Goal: Information Seeking & Learning: Check status

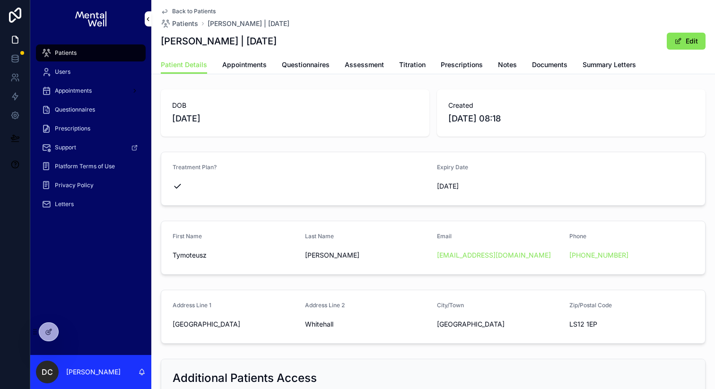
click at [73, 132] on span "Prescriptions" at bounding box center [72, 129] width 35 height 8
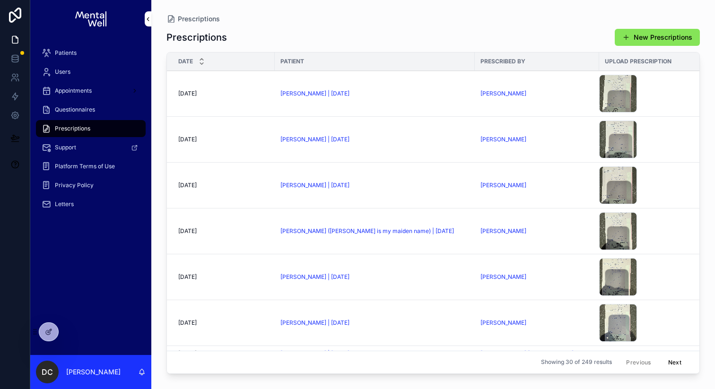
click at [83, 50] on div "Patients" at bounding box center [91, 52] width 98 height 15
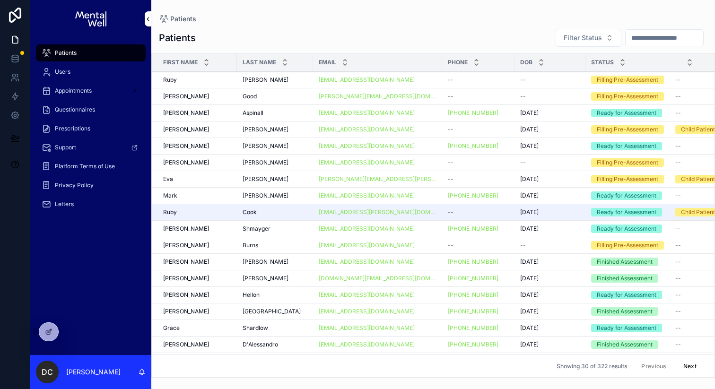
click at [635, 37] on input "scrollable content" at bounding box center [665, 37] width 78 height 13
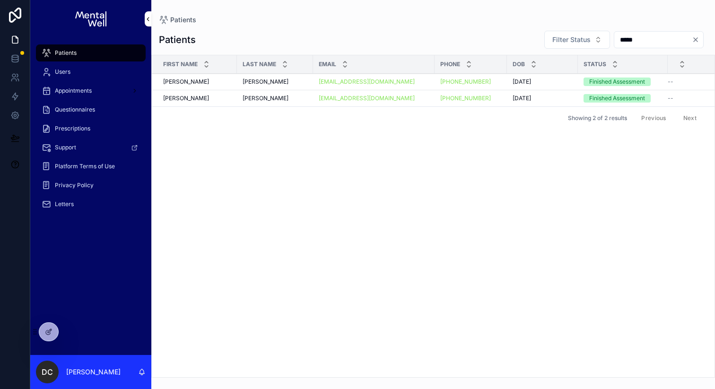
type input "*****"
click at [289, 85] on div "Rodger Ward Rodger Ward" at bounding box center [275, 82] width 65 height 8
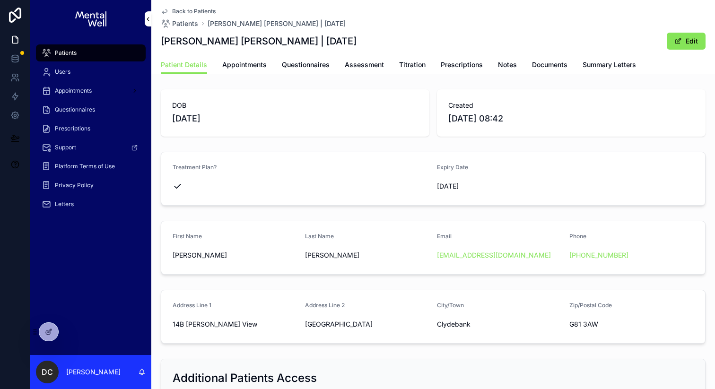
click at [472, 64] on span "Prescriptions" at bounding box center [462, 64] width 42 height 9
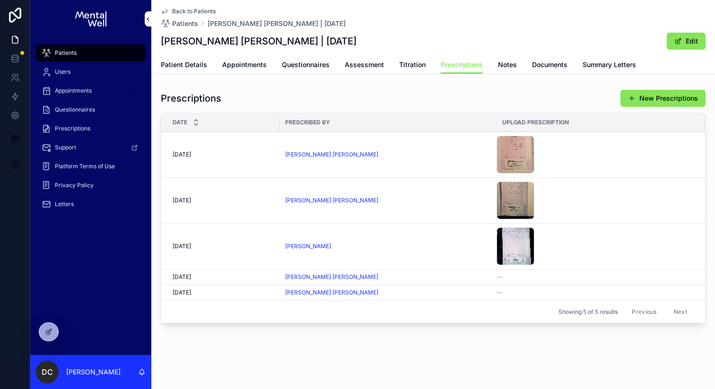
click at [77, 53] on div "Patients" at bounding box center [91, 52] width 98 height 15
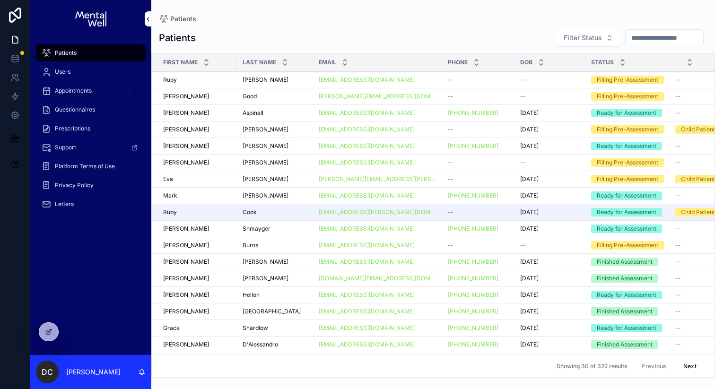
click at [634, 40] on input "scrollable content" at bounding box center [665, 37] width 78 height 13
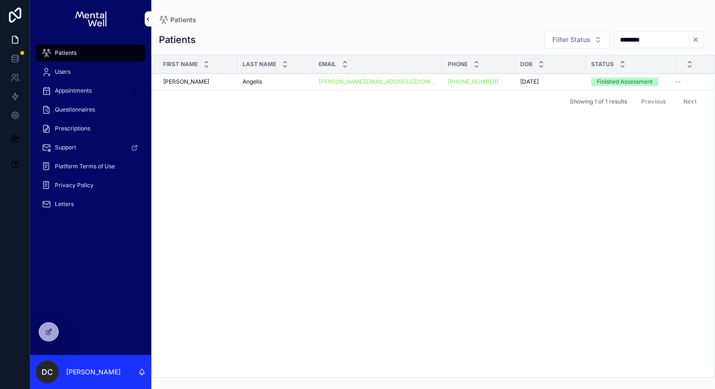
type input "********"
click at [255, 84] on span "Angelis" at bounding box center [252, 82] width 19 height 8
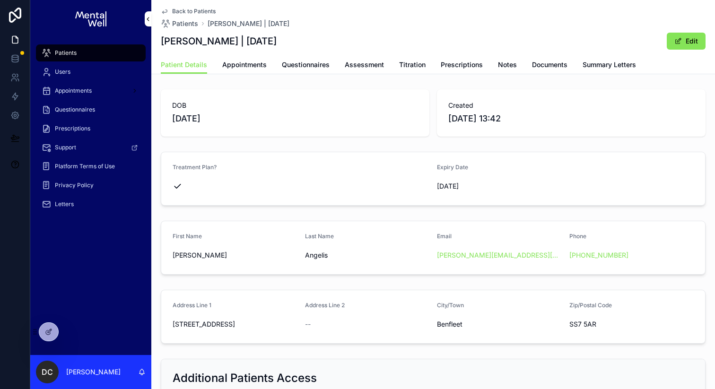
click at [261, 65] on span "Appointments" at bounding box center [244, 64] width 44 height 9
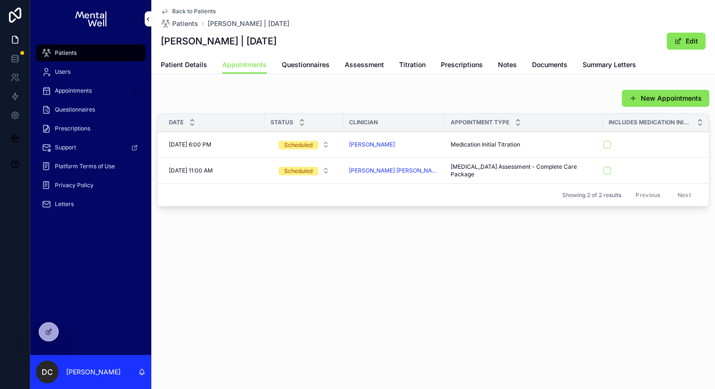
click at [454, 61] on span "Prescriptions" at bounding box center [462, 64] width 42 height 9
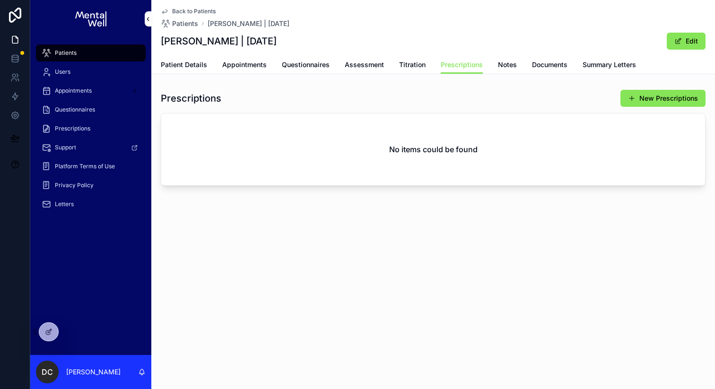
click at [250, 61] on span "Appointments" at bounding box center [244, 64] width 44 height 9
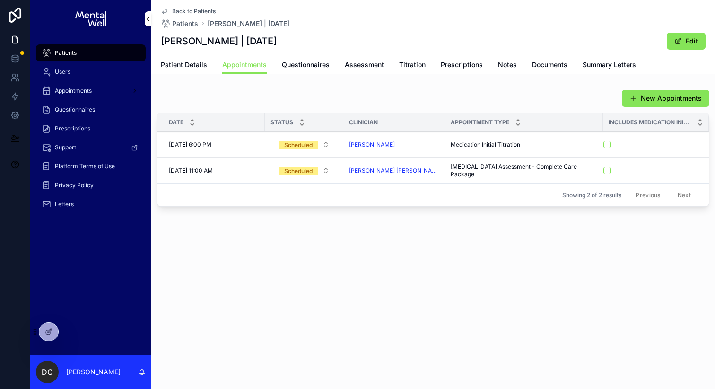
click at [67, 48] on div "Patients" at bounding box center [91, 52] width 98 height 15
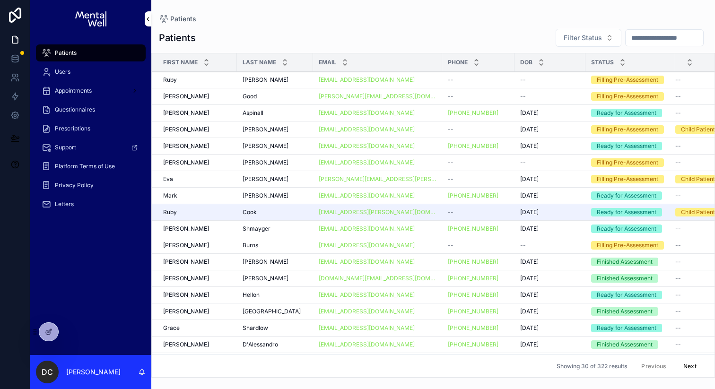
click at [647, 39] on input "scrollable content" at bounding box center [665, 37] width 78 height 13
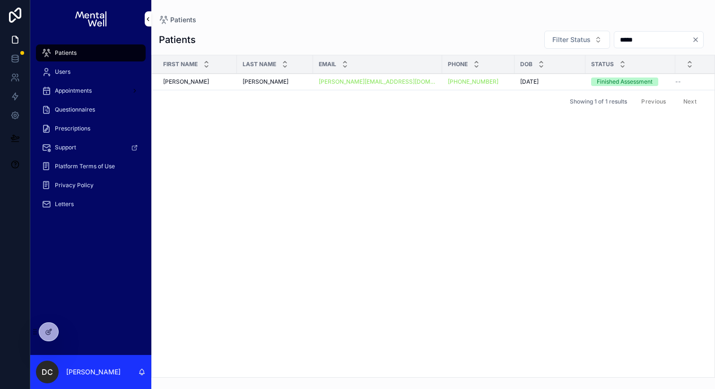
type input "*****"
click at [274, 82] on div "Garis Garis" at bounding box center [275, 82] width 65 height 8
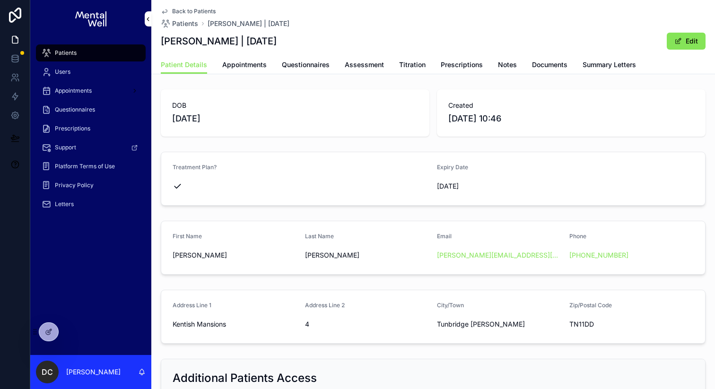
click at [265, 68] on span "Appointments" at bounding box center [244, 64] width 44 height 9
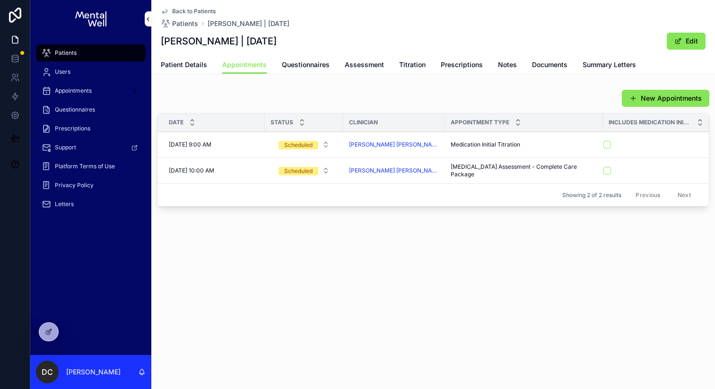
click at [292, 68] on span "Questionnaires" at bounding box center [306, 64] width 48 height 9
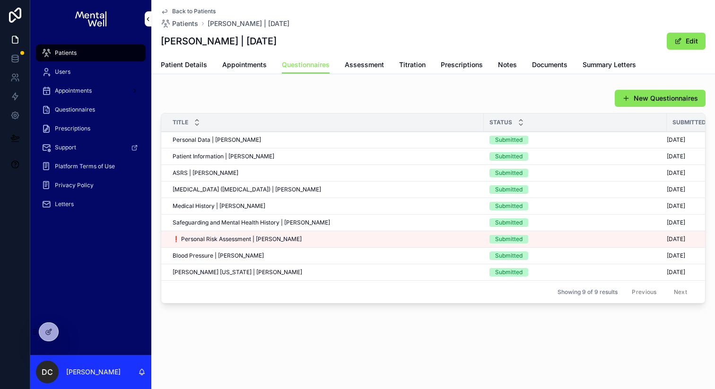
click at [401, 65] on span "Titration" at bounding box center [412, 64] width 26 height 9
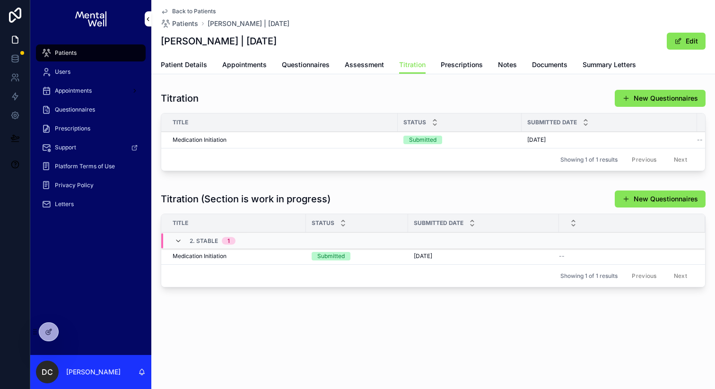
click at [81, 49] on div "Patients" at bounding box center [91, 52] width 98 height 15
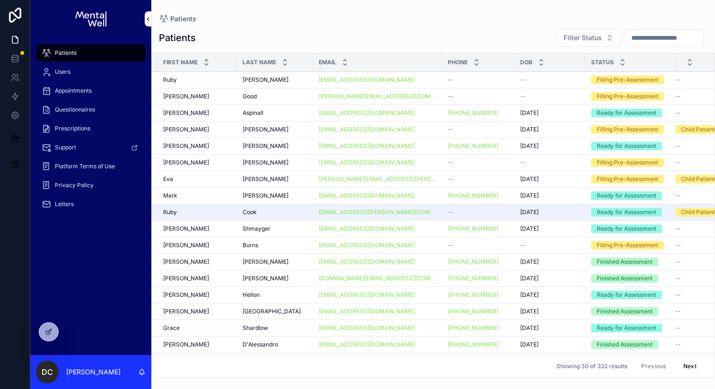
click at [630, 36] on input "scrollable content" at bounding box center [665, 37] width 78 height 13
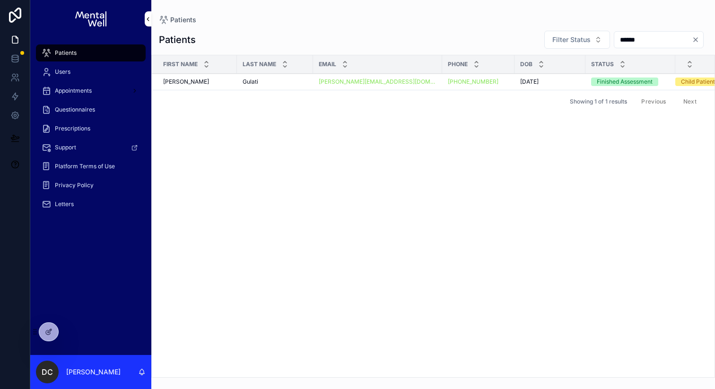
type input "******"
click at [290, 86] on td "Gulati Gulati" at bounding box center [275, 82] width 76 height 17
click at [288, 82] on div "Gulati Gulati" at bounding box center [275, 82] width 65 height 8
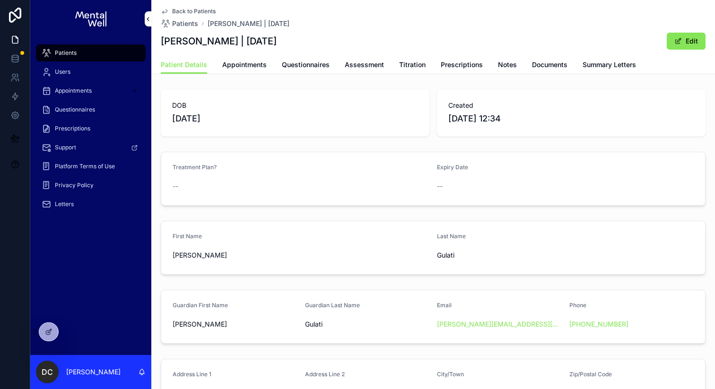
click at [260, 70] on link "Appointments" at bounding box center [244, 65] width 44 height 19
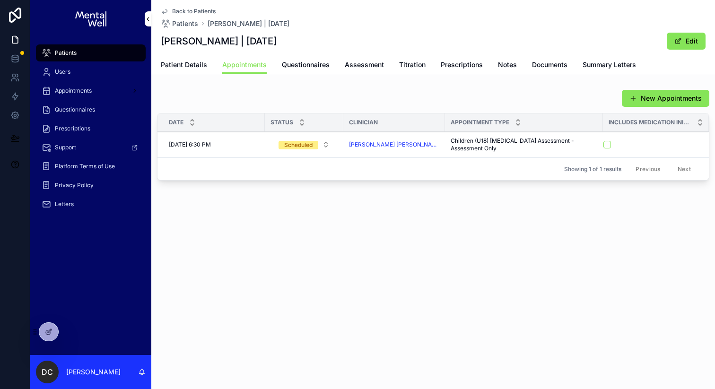
click at [588, 59] on link "Summary Letters" at bounding box center [609, 65] width 53 height 19
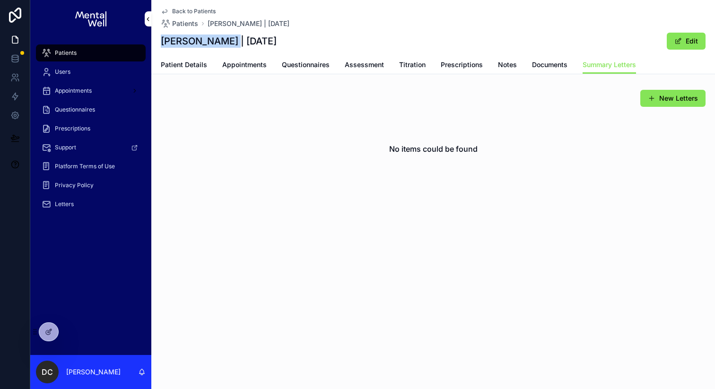
drag, startPoint x: 162, startPoint y: 42, endPoint x: 223, endPoint y: 44, distance: 60.6
click at [223, 44] on h1 "Ayanna Gulati | 30/06/2008" at bounding box center [219, 41] width 116 height 13
copy h1 "Ayanna Gulati"
click at [103, 51] on div "Patients" at bounding box center [91, 52] width 98 height 15
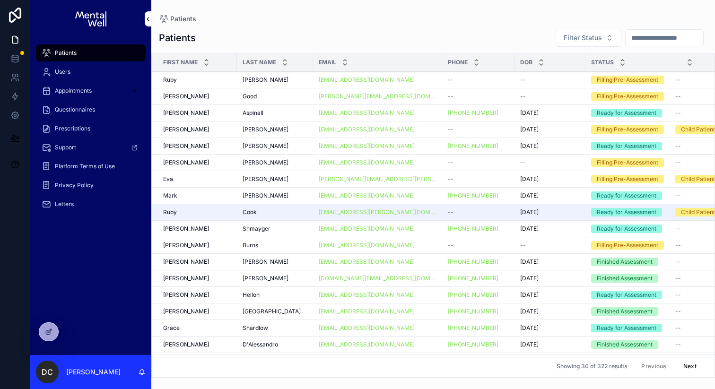
click at [634, 41] on input "scrollable content" at bounding box center [665, 37] width 78 height 13
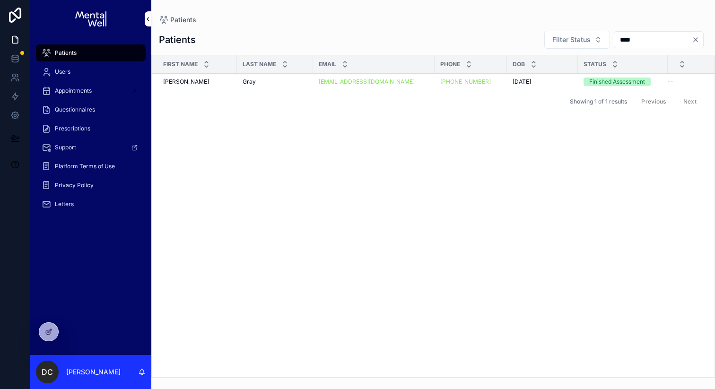
type input "****"
click at [417, 82] on div "rhiannongray44@gmail.com" at bounding box center [374, 82] width 110 height 8
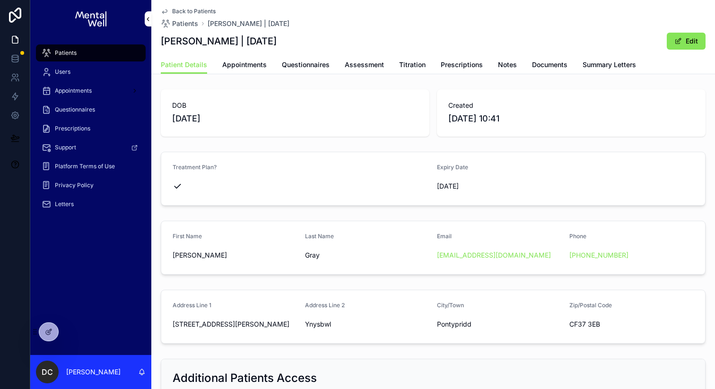
click at [368, 66] on span "Assessment" at bounding box center [364, 64] width 39 height 9
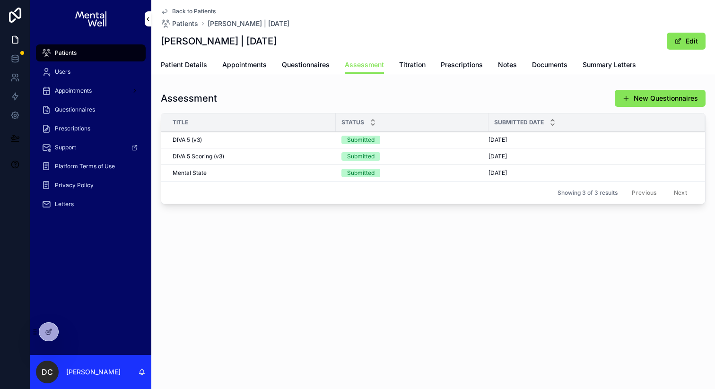
click at [297, 156] on div "DIVA 5 Scoring (v3) DIVA 5 Scoring (v3)" at bounding box center [252, 157] width 158 height 8
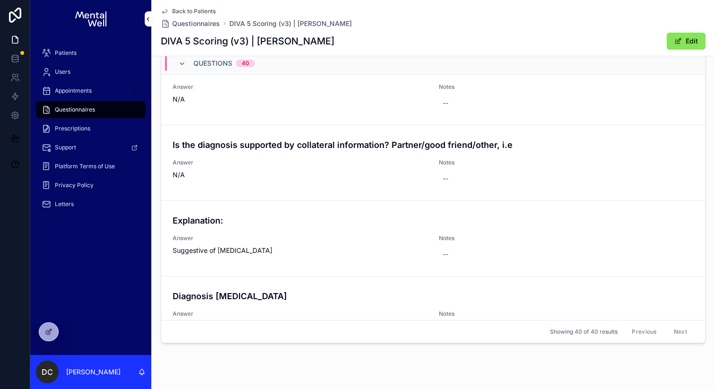
scroll to position [2855, 0]
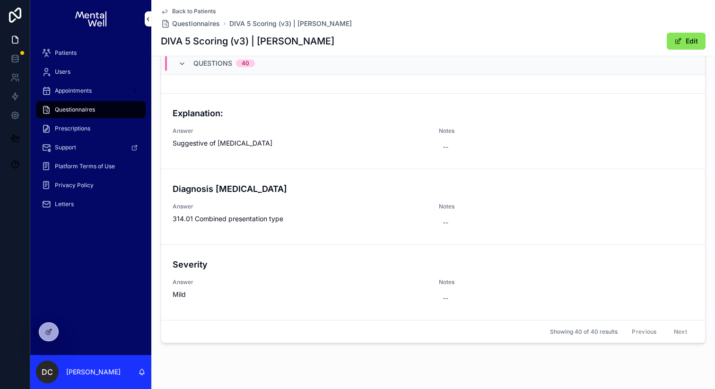
click at [79, 56] on div "Patients" at bounding box center [91, 52] width 98 height 15
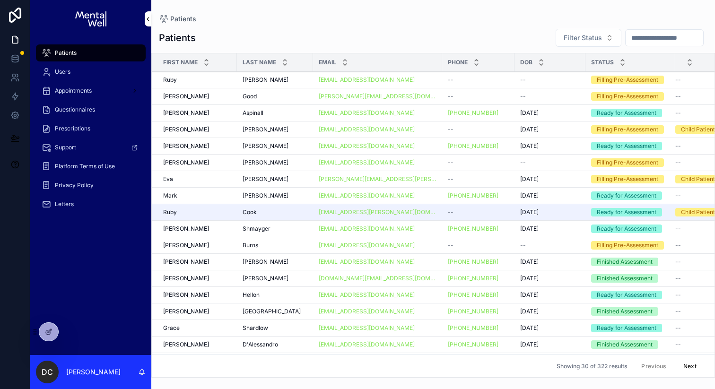
click at [652, 36] on input "scrollable content" at bounding box center [665, 37] width 78 height 13
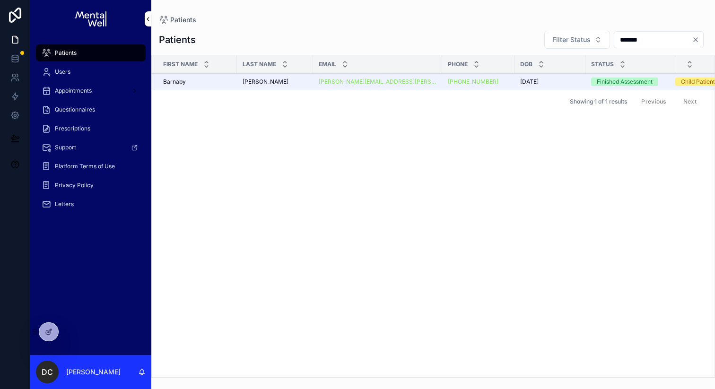
type input "*******"
click at [253, 83] on span "Perry" at bounding box center [266, 82] width 46 height 8
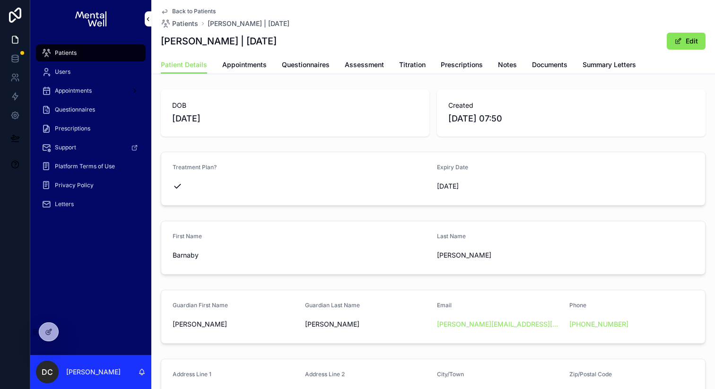
click at [459, 67] on span "Prescriptions" at bounding box center [462, 64] width 42 height 9
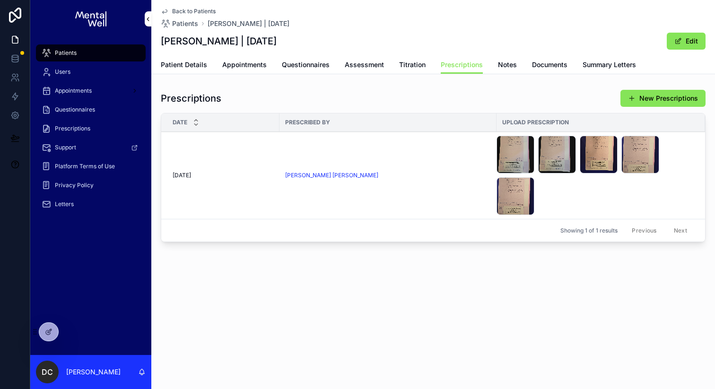
click at [104, 55] on div "Patients" at bounding box center [91, 52] width 98 height 15
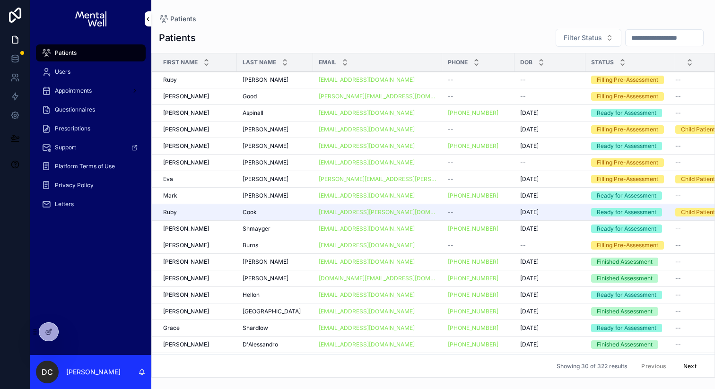
click at [626, 40] on input "scrollable content" at bounding box center [665, 37] width 78 height 13
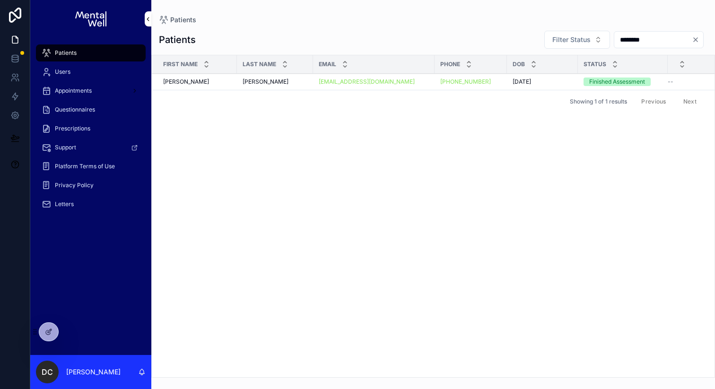
type input "********"
click at [288, 84] on div "Gallaher Gallaher" at bounding box center [275, 82] width 65 height 8
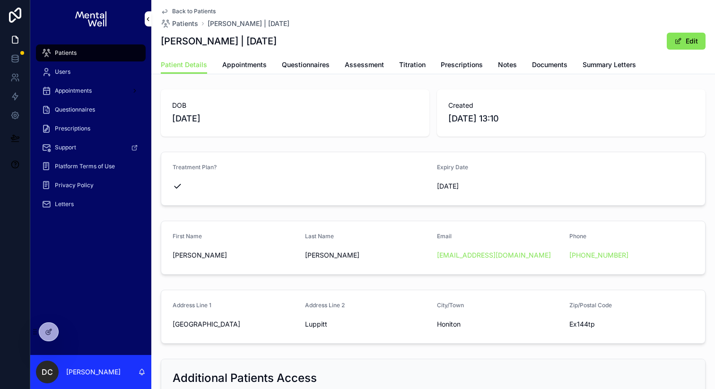
click at [453, 64] on span "Prescriptions" at bounding box center [462, 64] width 42 height 9
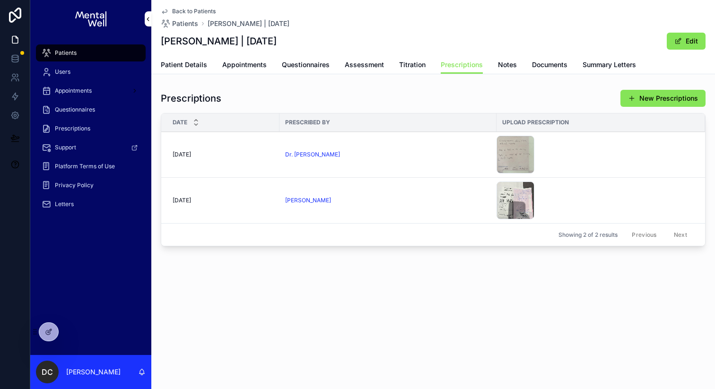
click at [382, 155] on div "Dr. Matthew Kelleher" at bounding box center [388, 155] width 206 height 8
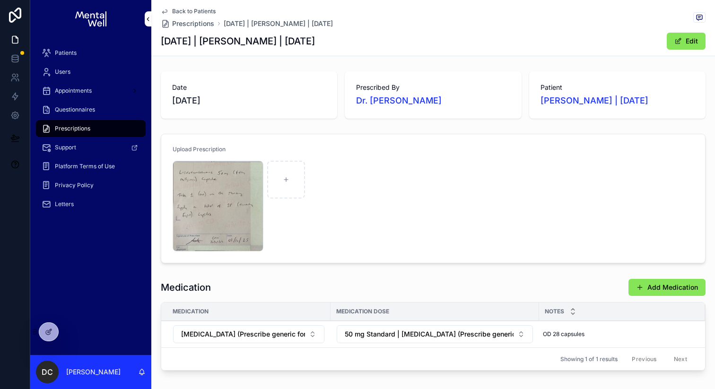
click at [88, 50] on div "Patients" at bounding box center [91, 52] width 98 height 15
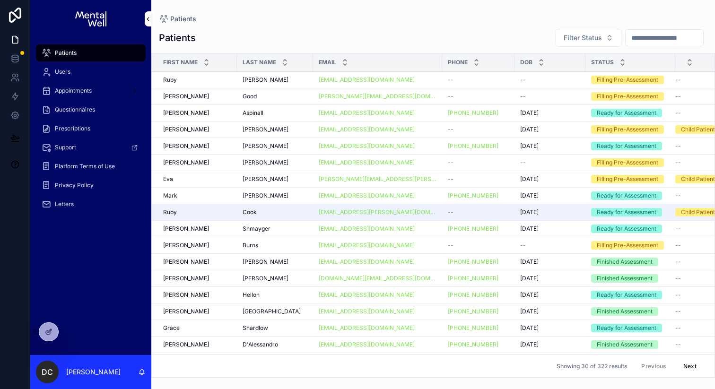
click at [641, 35] on input "scrollable content" at bounding box center [665, 37] width 78 height 13
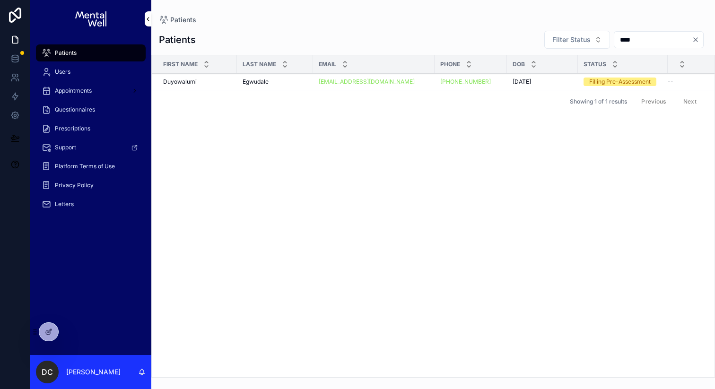
type input "****"
click at [289, 84] on div "Egwudale Egwudale" at bounding box center [275, 82] width 65 height 8
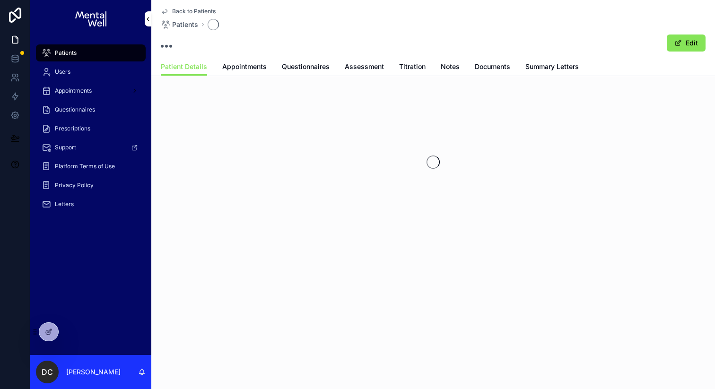
click at [253, 70] on span "Appointments" at bounding box center [244, 66] width 44 height 9
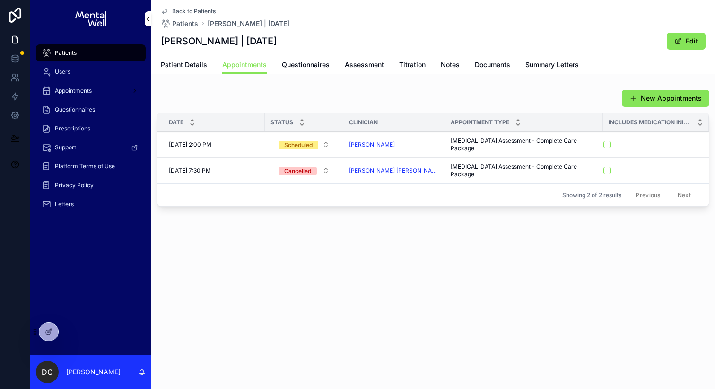
click at [306, 64] on span "Questionnaires" at bounding box center [306, 64] width 48 height 9
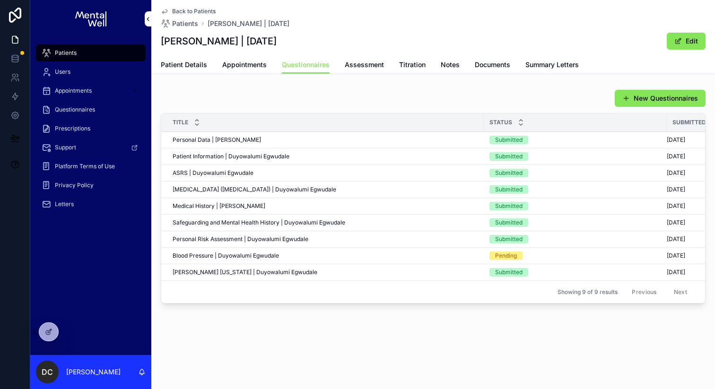
click at [253, 64] on span "Appointments" at bounding box center [244, 64] width 44 height 9
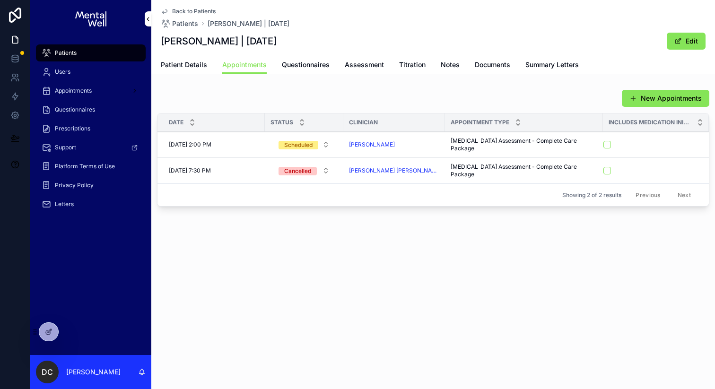
click at [82, 47] on div "Patients" at bounding box center [91, 52] width 98 height 15
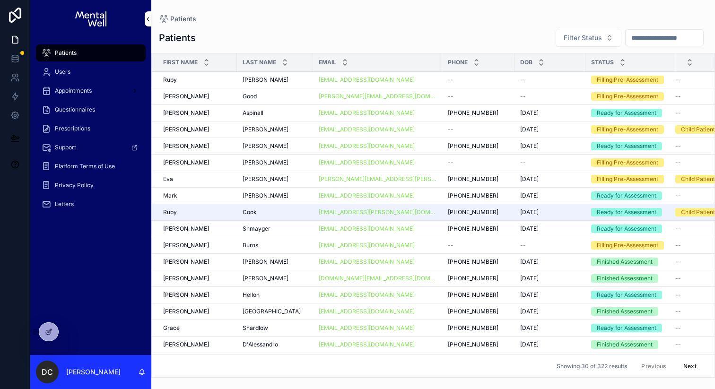
click at [645, 35] on input "scrollable content" at bounding box center [665, 37] width 78 height 13
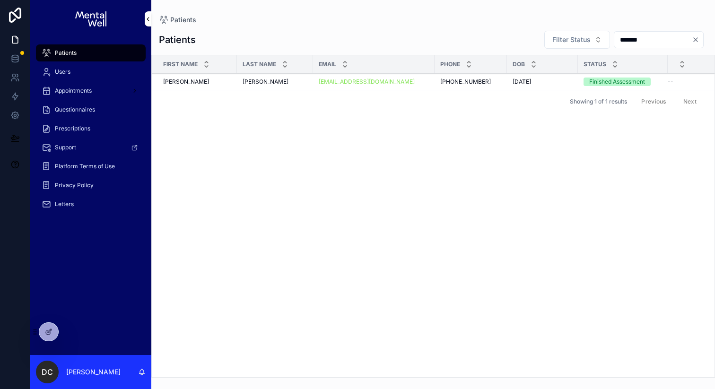
type input "*******"
click at [294, 81] on div "[PERSON_NAME] [PERSON_NAME]" at bounding box center [275, 82] width 65 height 8
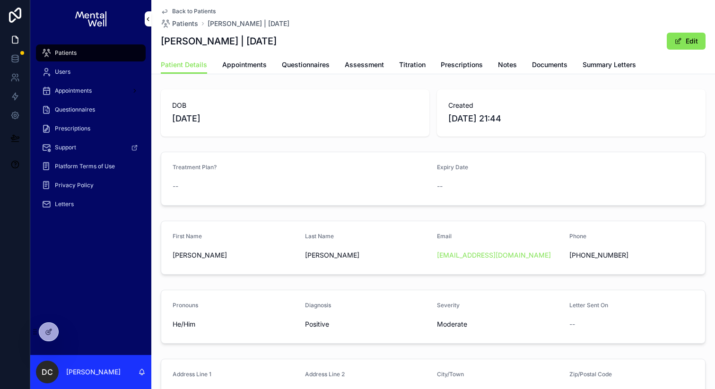
click at [79, 55] on div "Patients" at bounding box center [91, 52] width 98 height 15
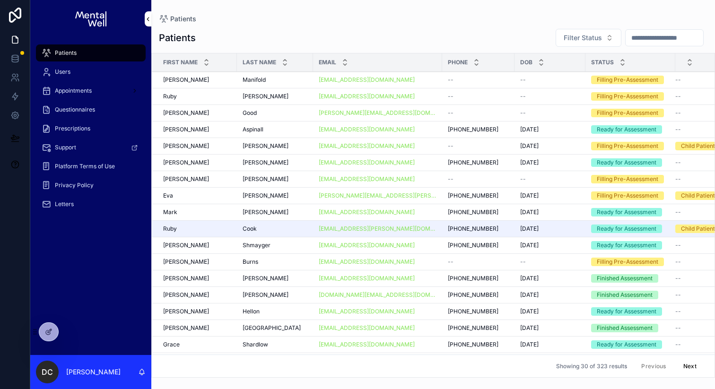
click at [647, 34] on input "scrollable content" at bounding box center [665, 37] width 78 height 13
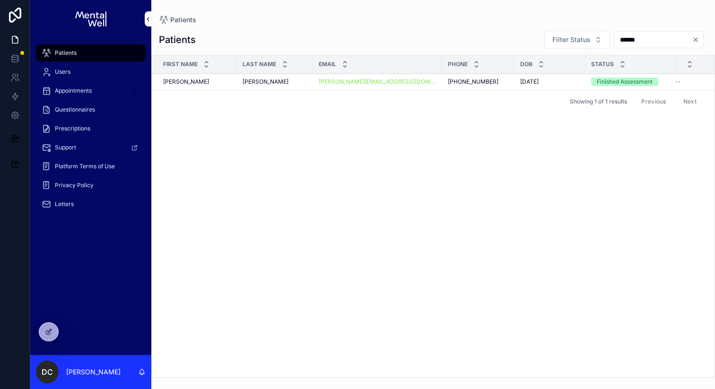
type input "******"
click at [273, 84] on div "[PERSON_NAME] [PERSON_NAME]" at bounding box center [275, 82] width 65 height 8
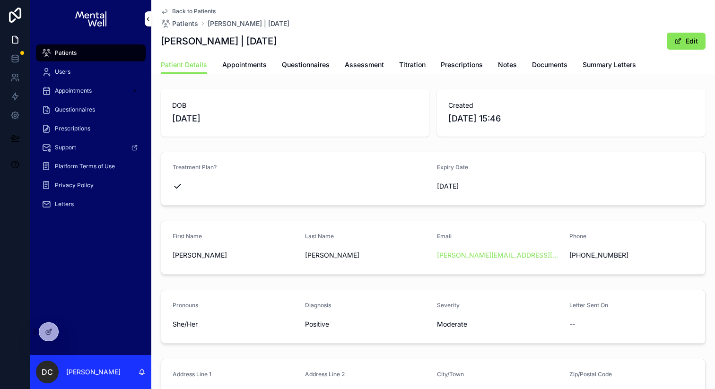
click at [255, 62] on span "Appointments" at bounding box center [244, 64] width 44 height 9
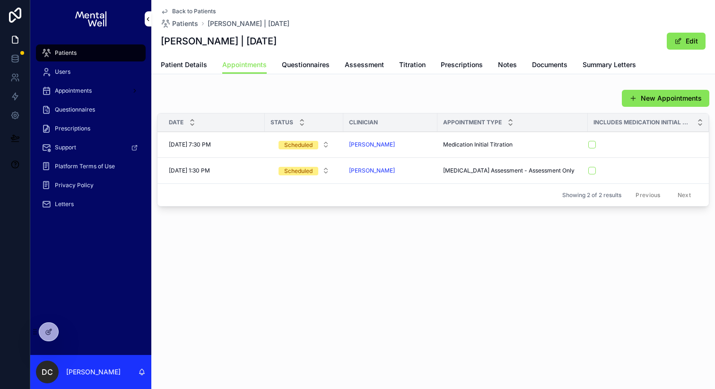
click at [464, 64] on span "Prescriptions" at bounding box center [462, 64] width 42 height 9
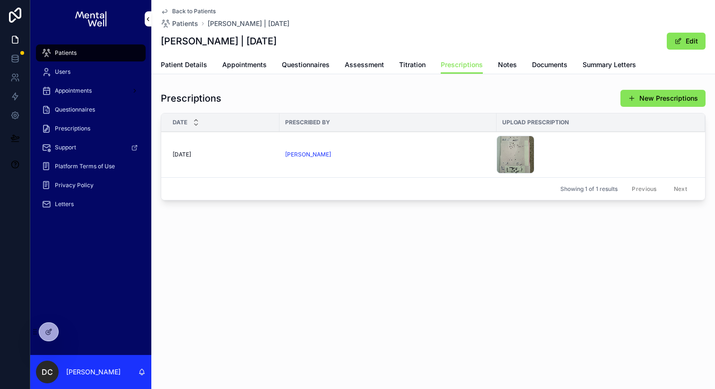
click at [115, 51] on div "Patients" at bounding box center [91, 52] width 98 height 15
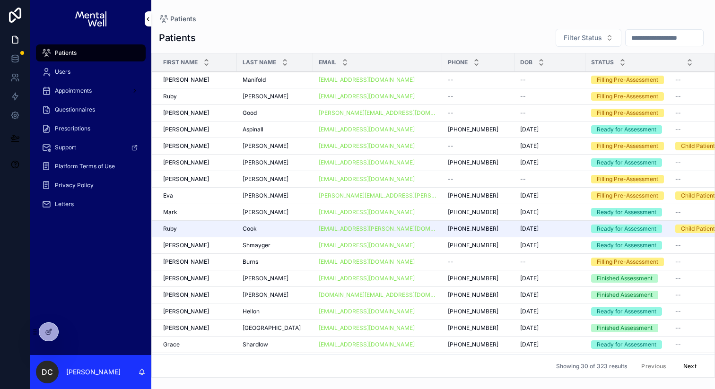
click at [640, 38] on input "scrollable content" at bounding box center [665, 37] width 78 height 13
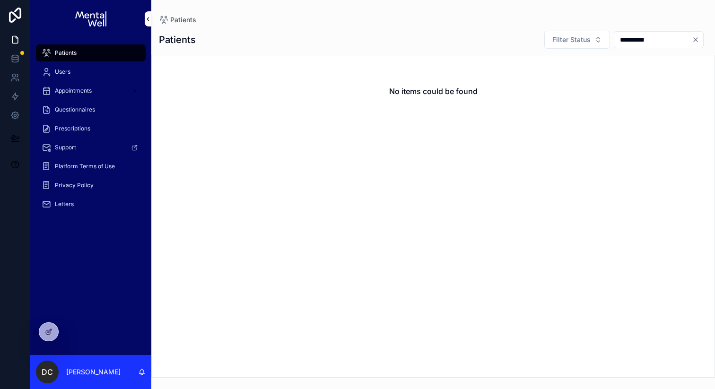
click at [99, 56] on div "Patients" at bounding box center [91, 52] width 98 height 15
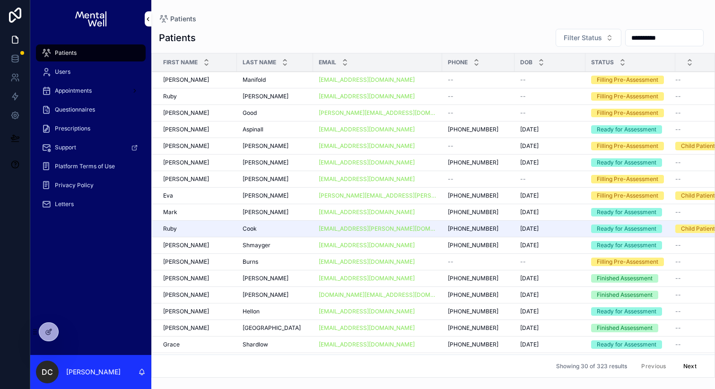
click at [630, 36] on input "**********" at bounding box center [665, 37] width 78 height 13
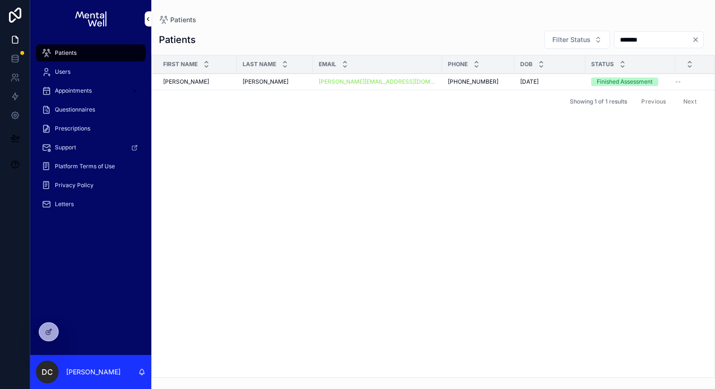
type input "*******"
click at [295, 84] on div "[PERSON_NAME] [PERSON_NAME]" at bounding box center [275, 82] width 65 height 8
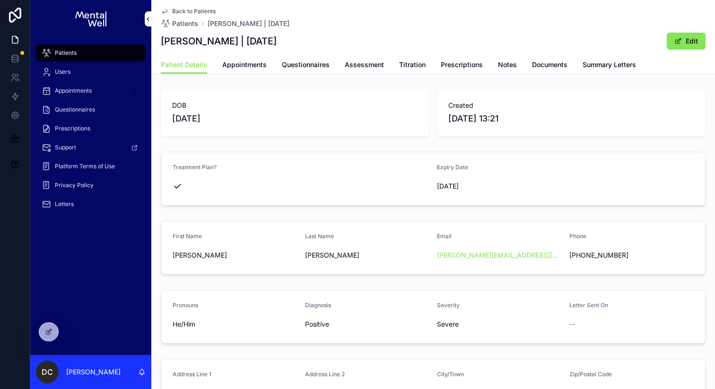
click at [579, 68] on div "Patient Details Appointments Questionnaires Assessment Titration Prescriptions …" at bounding box center [433, 65] width 545 height 18
click at [583, 67] on span "Summary Letters" at bounding box center [609, 64] width 53 height 9
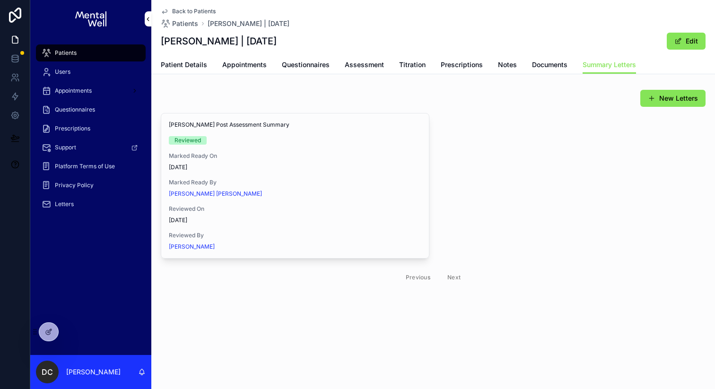
click at [0, 0] on span "View in Google Docs" at bounding box center [0, 0] width 0 height 0
click at [242, 61] on span "Appointments" at bounding box center [244, 64] width 44 height 9
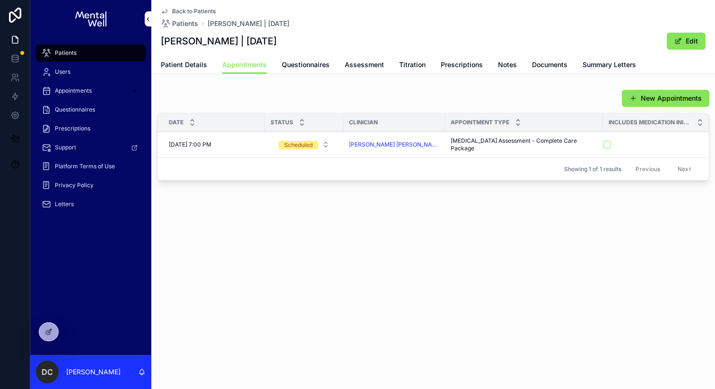
click at [77, 53] on div "Patients" at bounding box center [91, 52] width 98 height 15
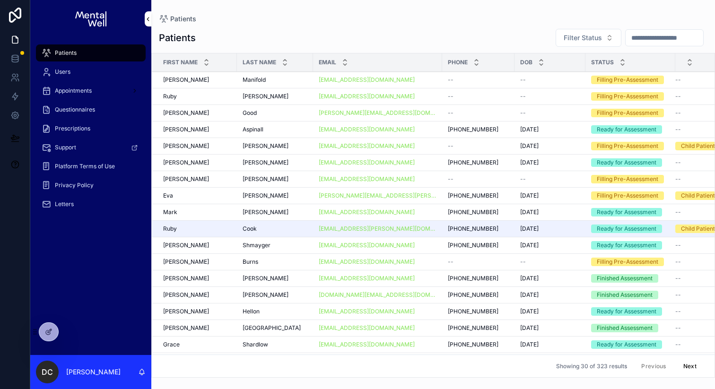
click at [664, 39] on input "scrollable content" at bounding box center [665, 37] width 78 height 13
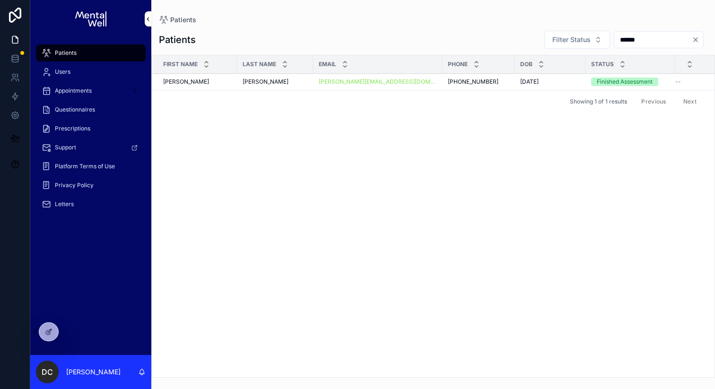
type input "******"
click at [280, 85] on div "[PERSON_NAME] [PERSON_NAME]" at bounding box center [275, 82] width 65 height 8
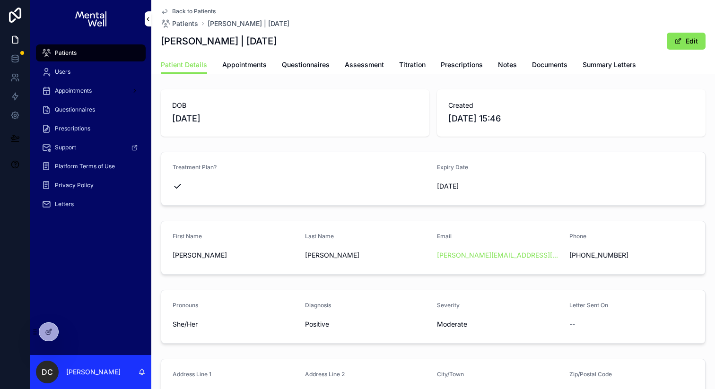
click at [240, 67] on span "Appointments" at bounding box center [244, 64] width 44 height 9
